Goal: Information Seeking & Learning: Stay updated

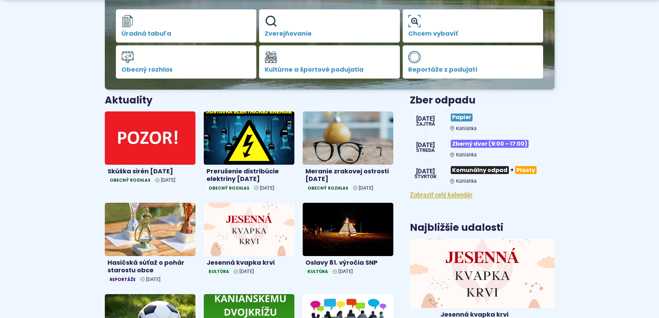
scroll to position [207, 0]
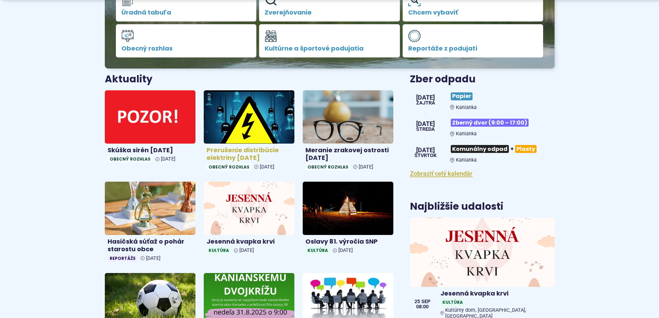
click at [226, 149] on h4 "Prerušenie distribúcie elektriny [DATE]" at bounding box center [248, 154] width 85 height 16
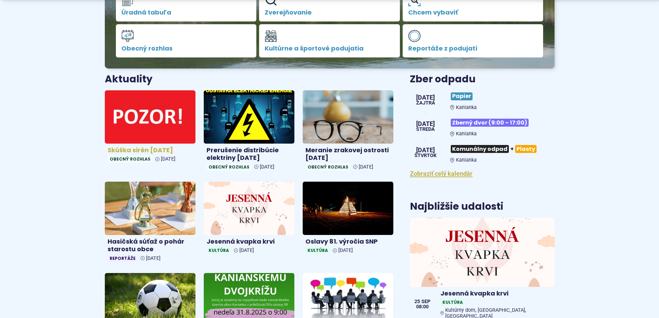
click at [139, 149] on h4 "Skúška sirén [DATE]" at bounding box center [150, 150] width 85 height 8
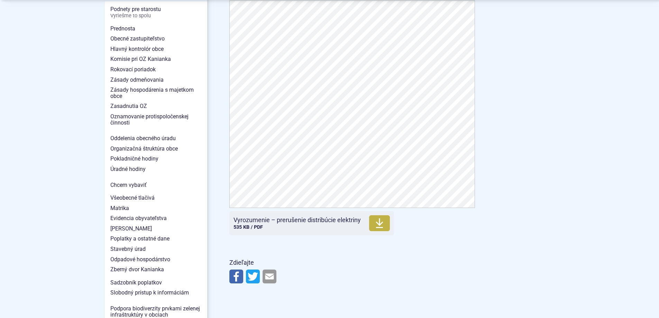
scroll to position [553, 0]
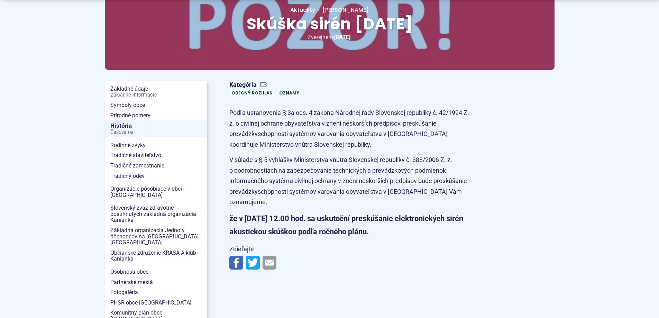
scroll to position [104, 0]
